Goal: Find specific page/section: Find specific page/section

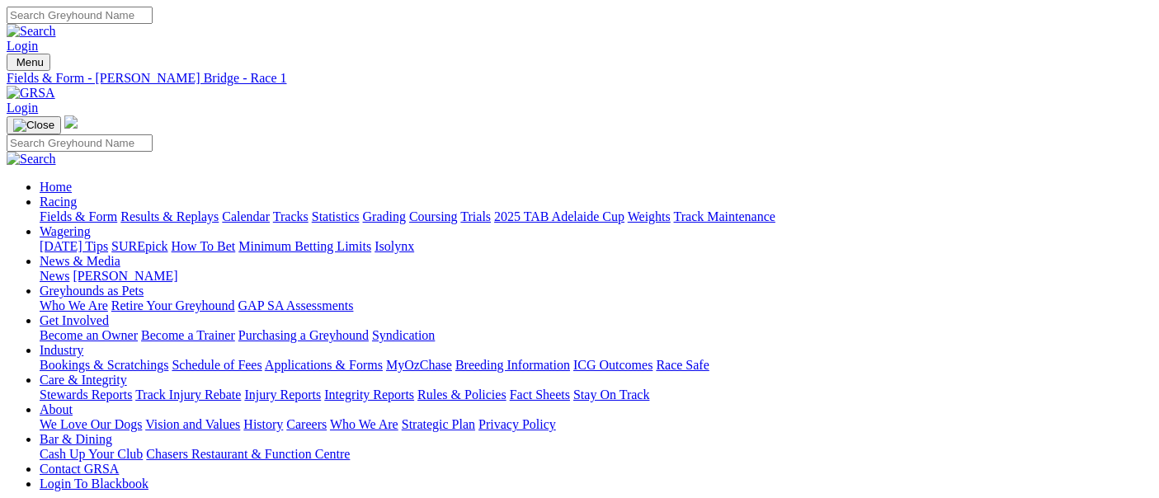
click at [60, 210] on link "Fields & Form" at bounding box center [79, 217] width 78 height 14
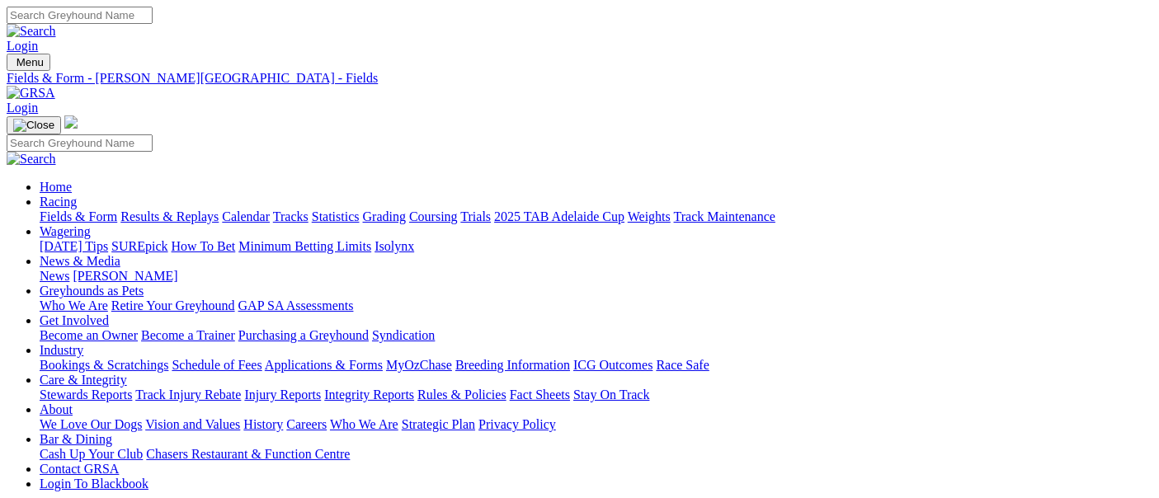
click at [53, 210] on link "Fields & Form" at bounding box center [79, 217] width 78 height 14
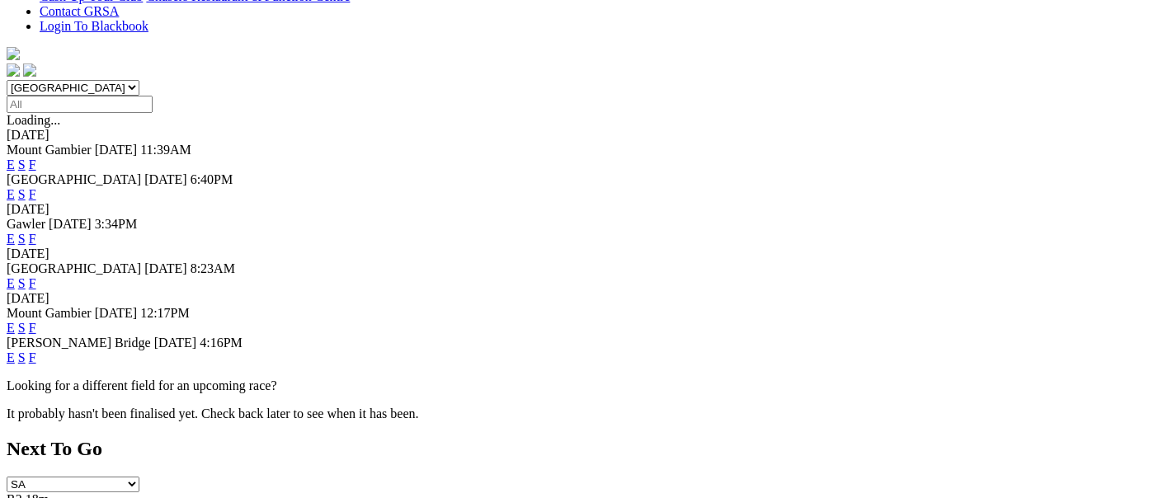
click at [36, 351] on link "F" at bounding box center [32, 358] width 7 height 14
